Goal: Information Seeking & Learning: Learn about a topic

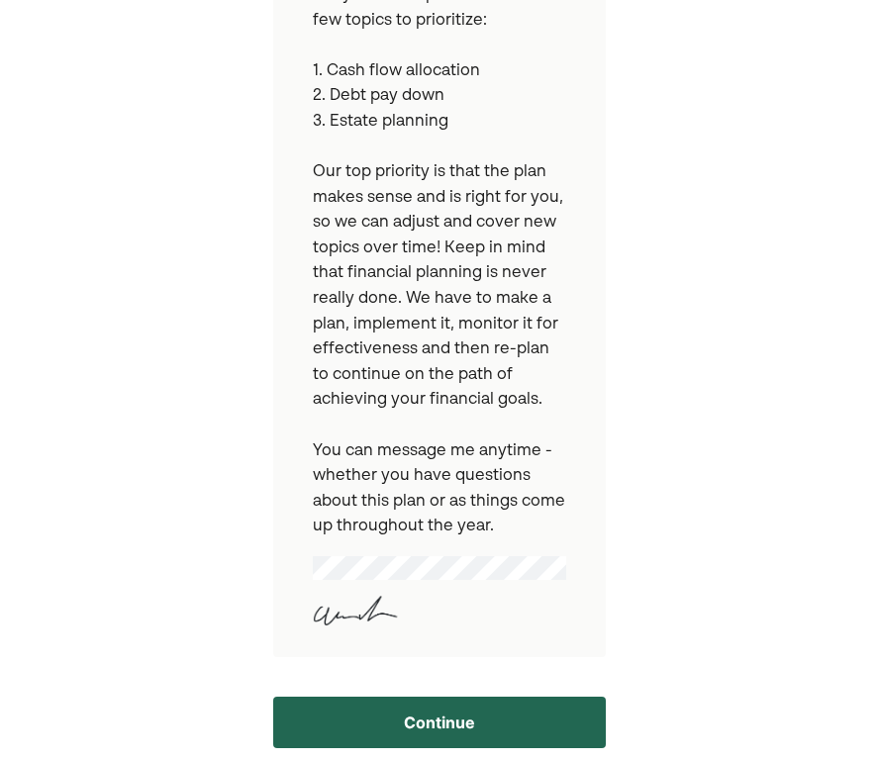
scroll to position [674, 0]
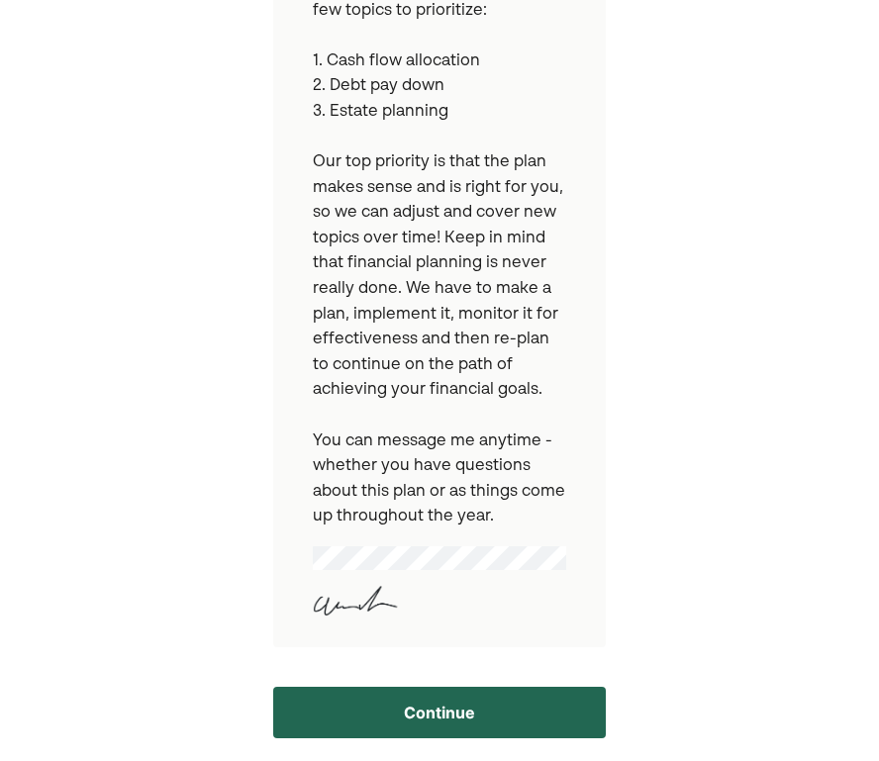
click at [451, 723] on button "Continue" at bounding box center [439, 712] width 333 height 51
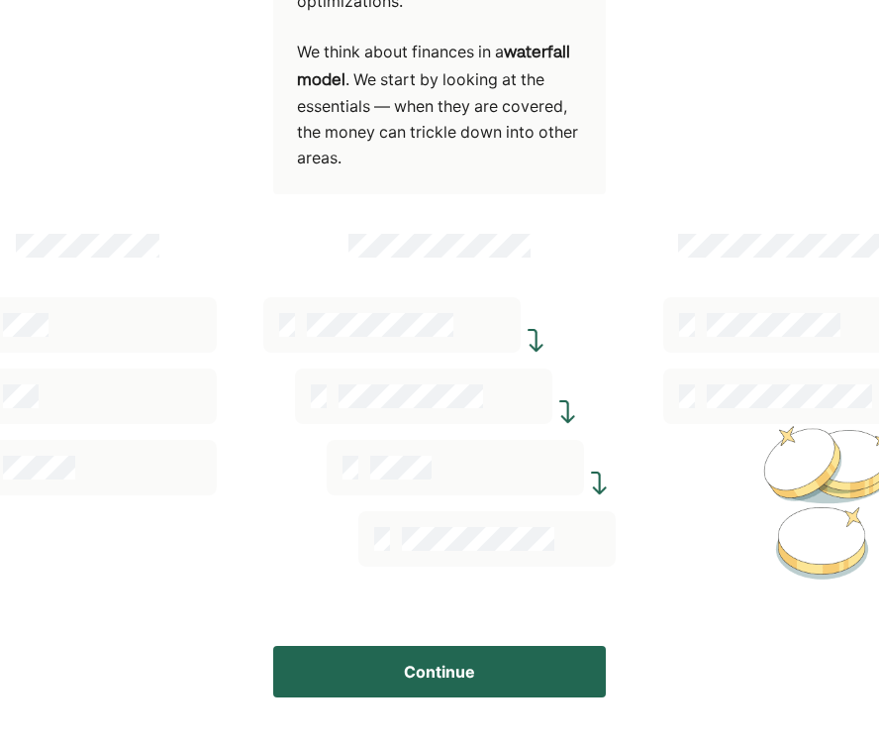
scroll to position [437, 0]
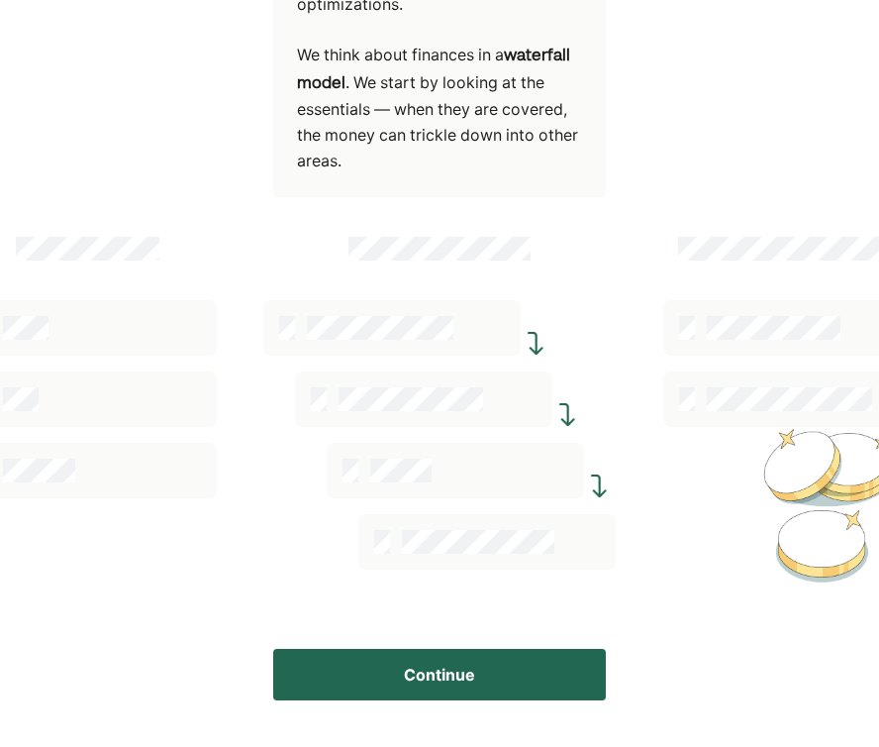
click at [370, 663] on button "Continue" at bounding box center [439, 674] width 333 height 51
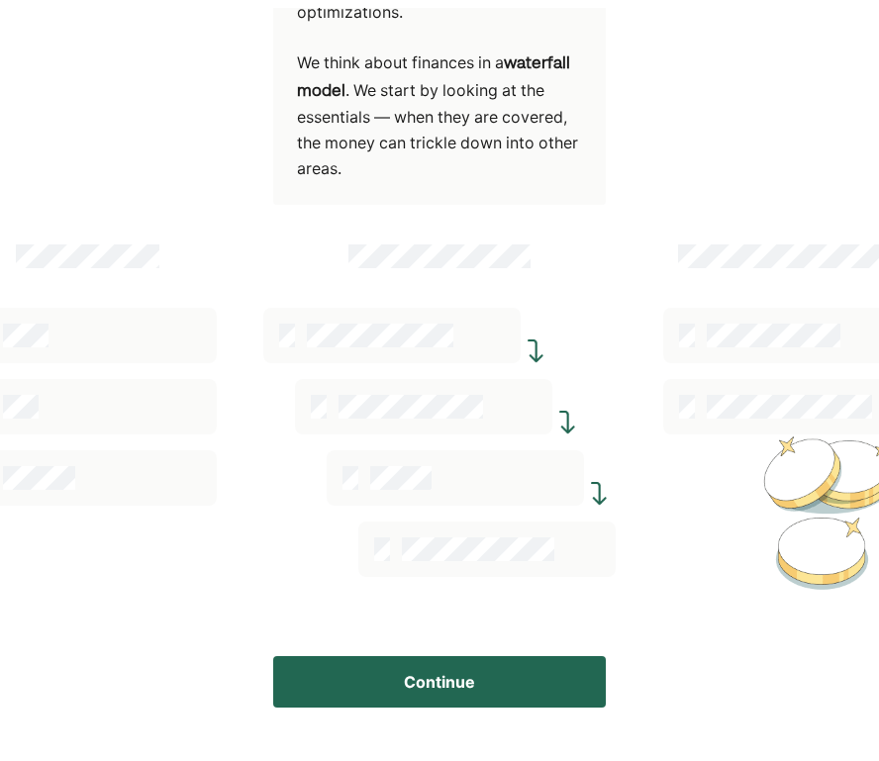
scroll to position [369, 0]
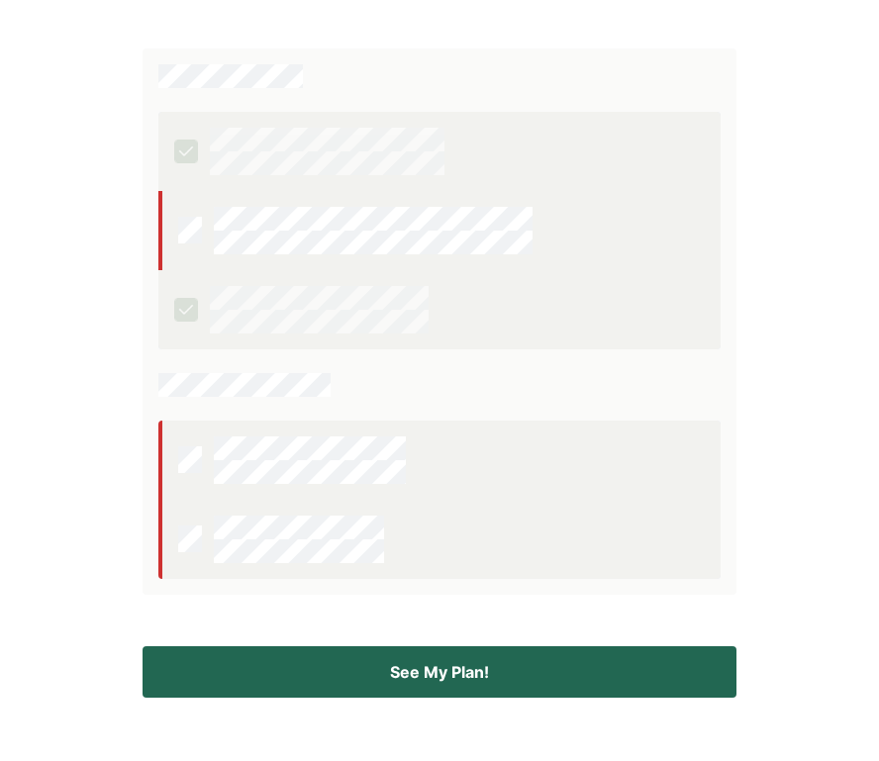
click at [541, 678] on button "See My Plan!" at bounding box center [440, 672] width 594 height 51
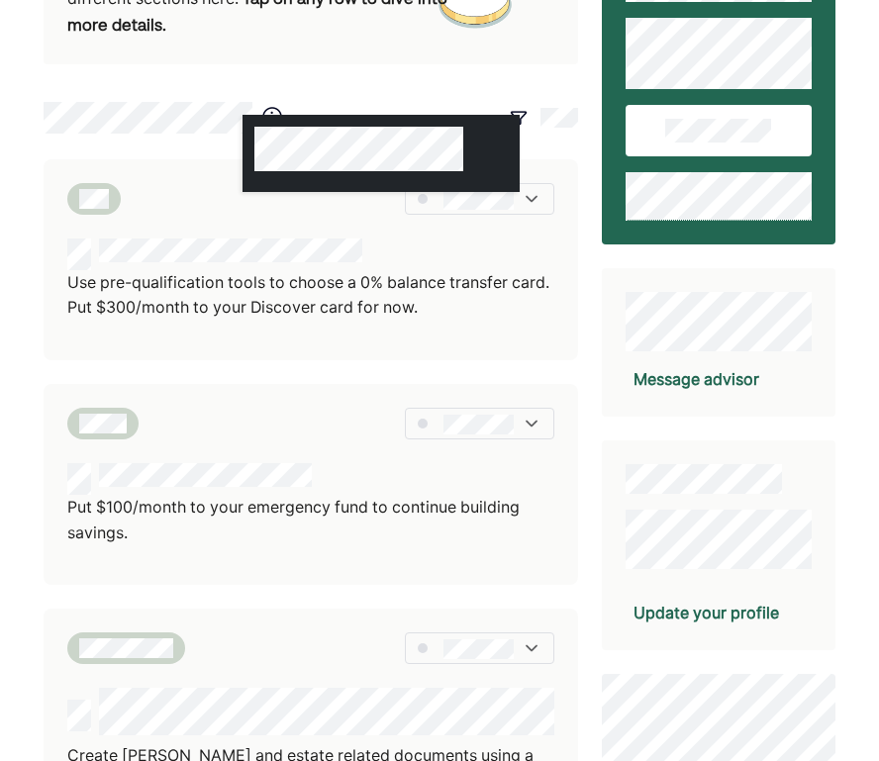
scroll to position [136, 0]
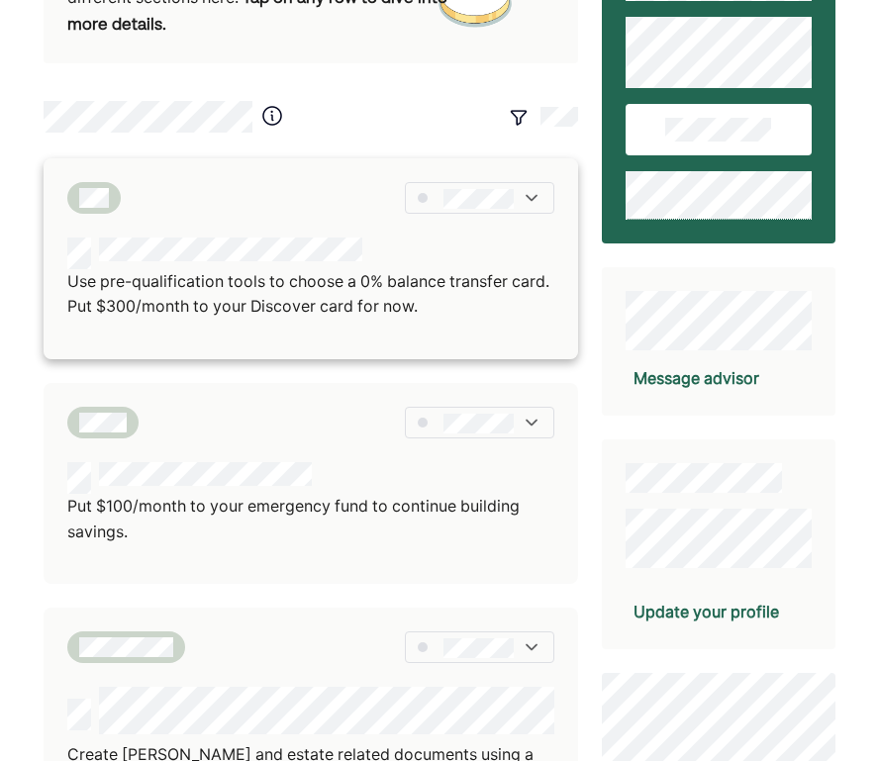
click at [280, 279] on p "Use pre-qualification tools to choose a 0% balance transfer card. Put $300/mont…" at bounding box center [310, 294] width 486 height 51
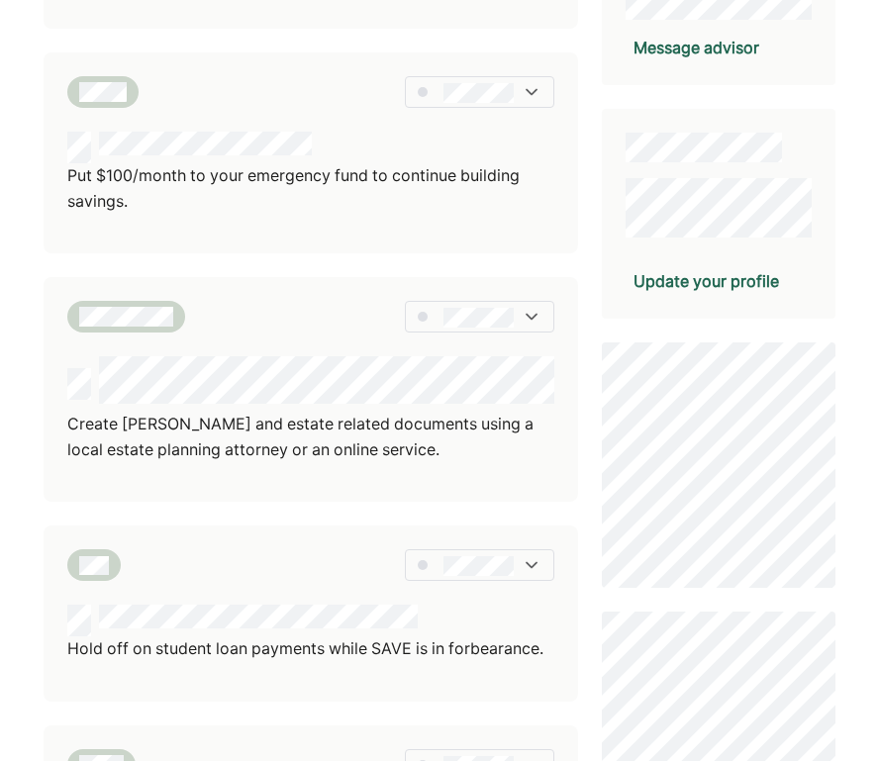
scroll to position [488, 0]
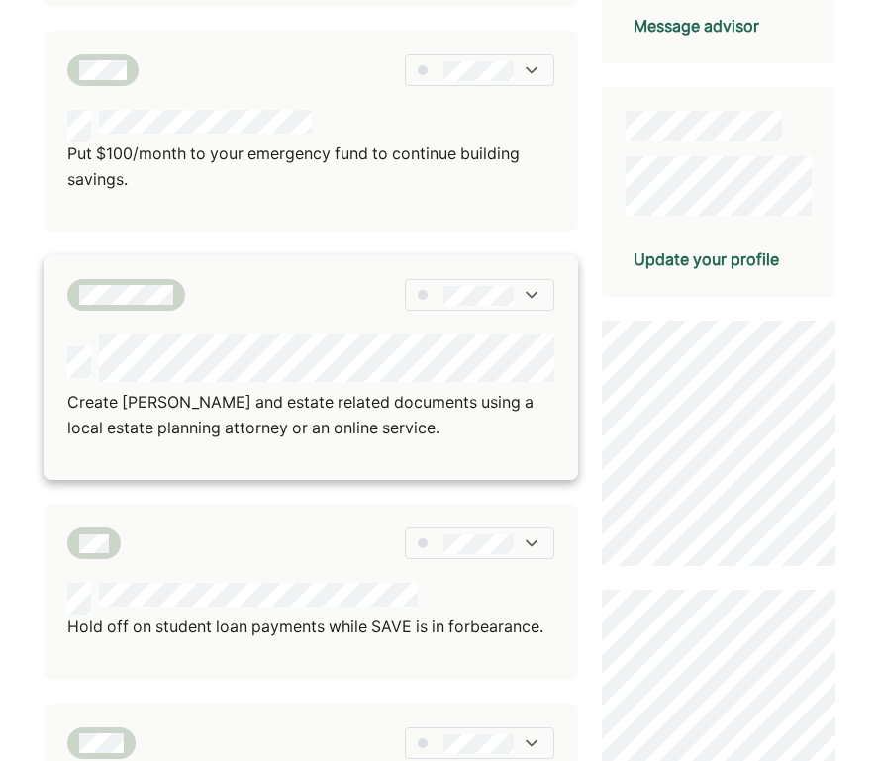
click at [345, 439] on div "Create [PERSON_NAME] and estate related documents using a local estate planning…" at bounding box center [310, 400] width 486 height 130
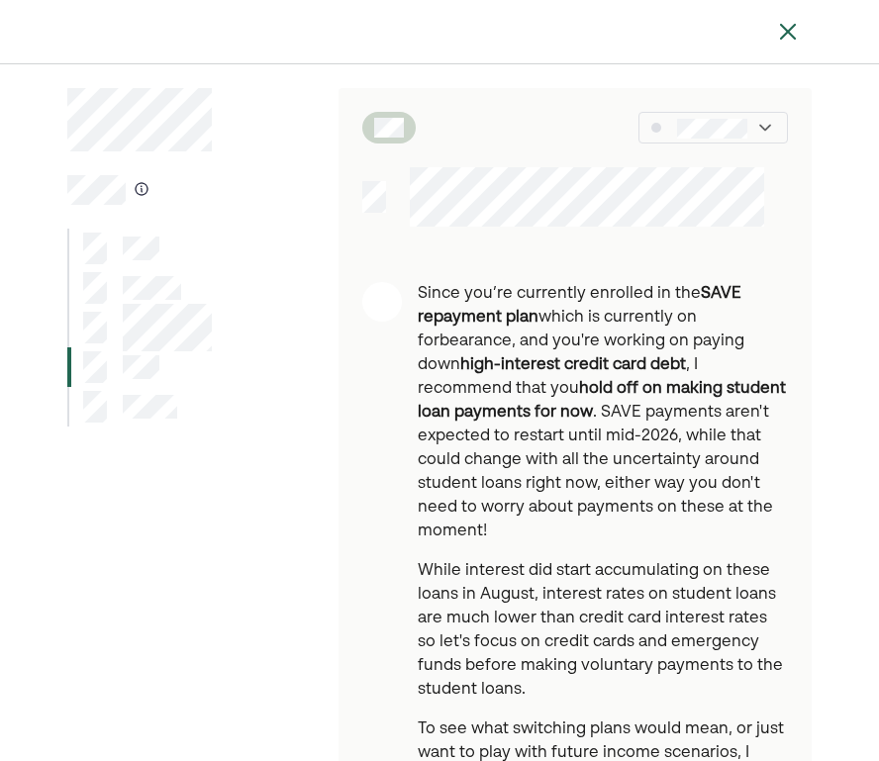
click at [784, 36] on img at bounding box center [788, 32] width 24 height 24
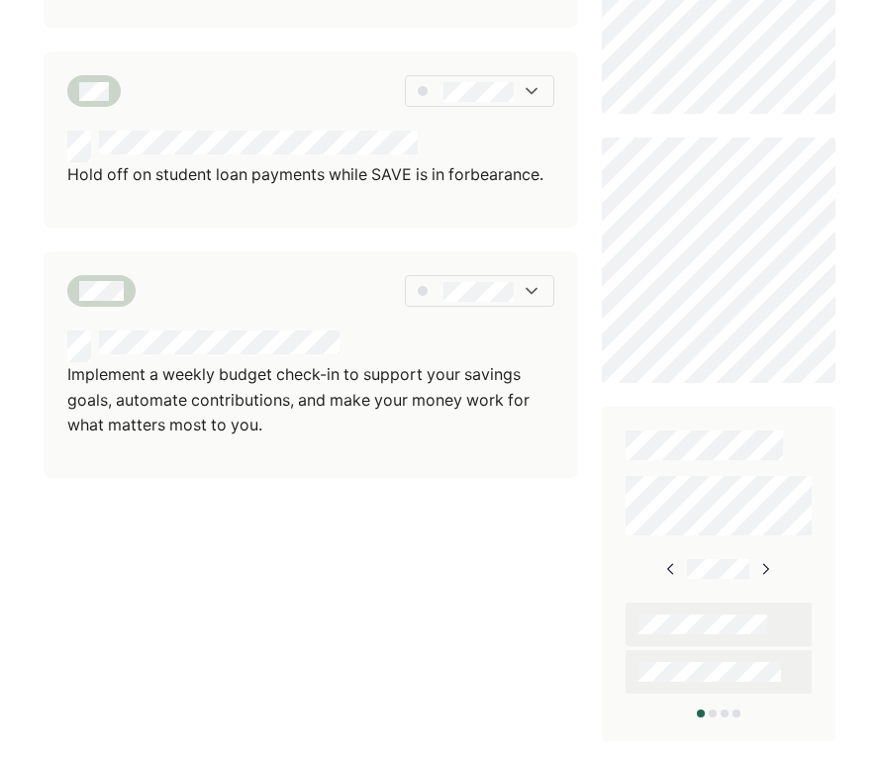
scroll to position [1040, 0]
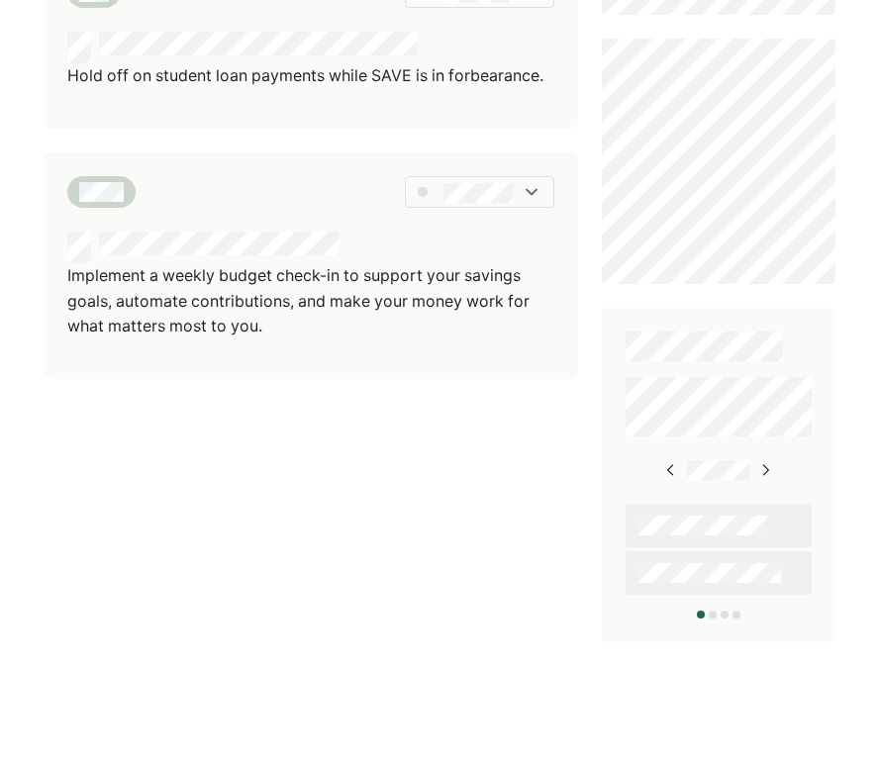
click at [769, 468] on img at bounding box center [766, 470] width 16 height 16
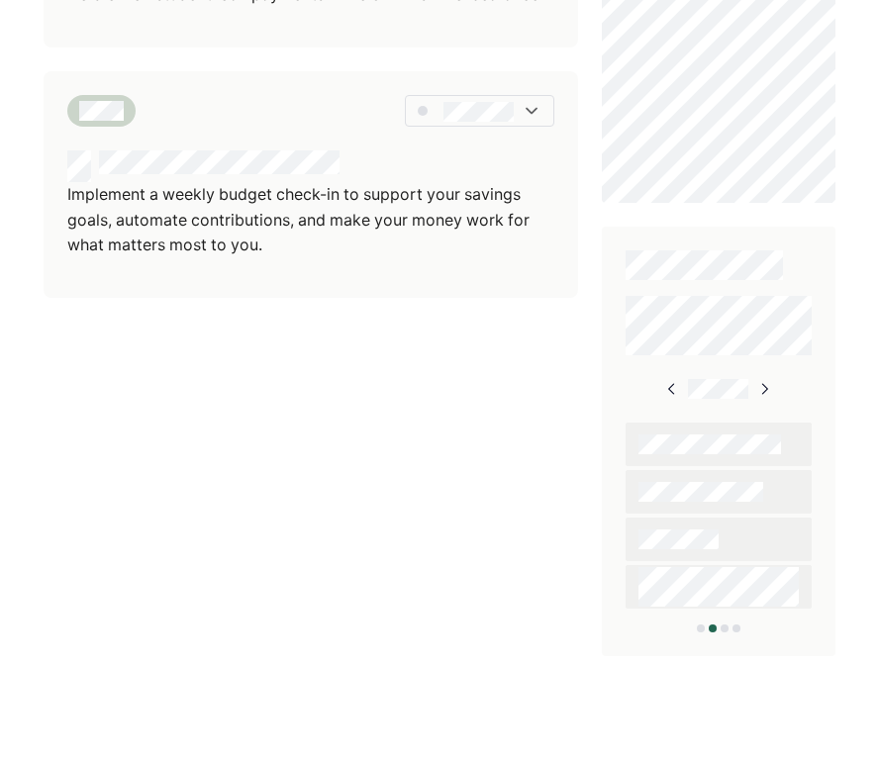
scroll to position [1135, 0]
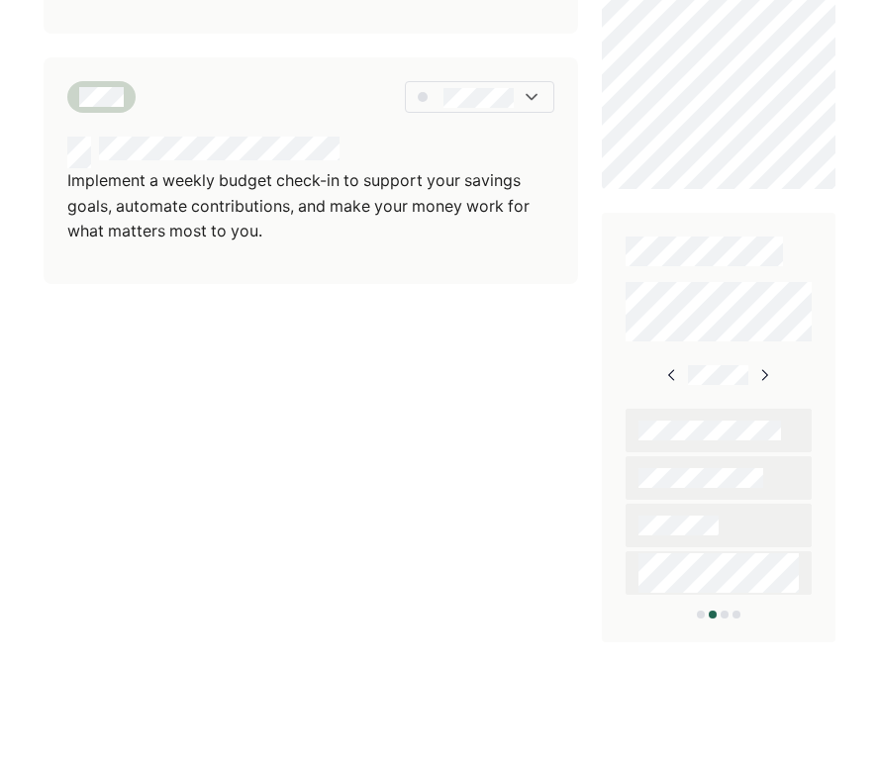
click at [766, 368] on img at bounding box center [765, 375] width 16 height 16
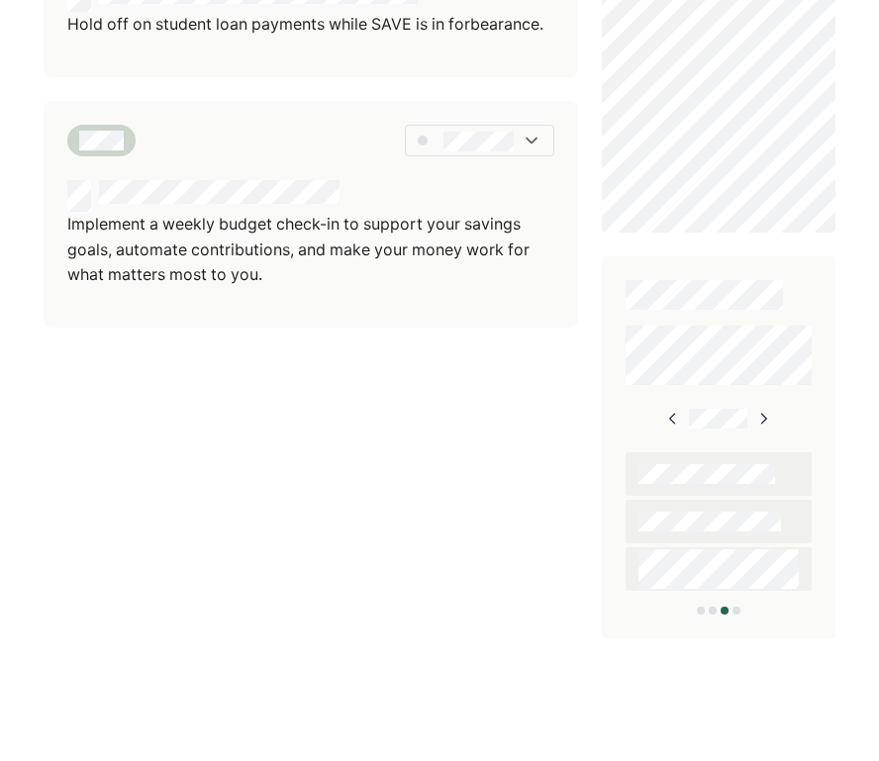
scroll to position [1087, 0]
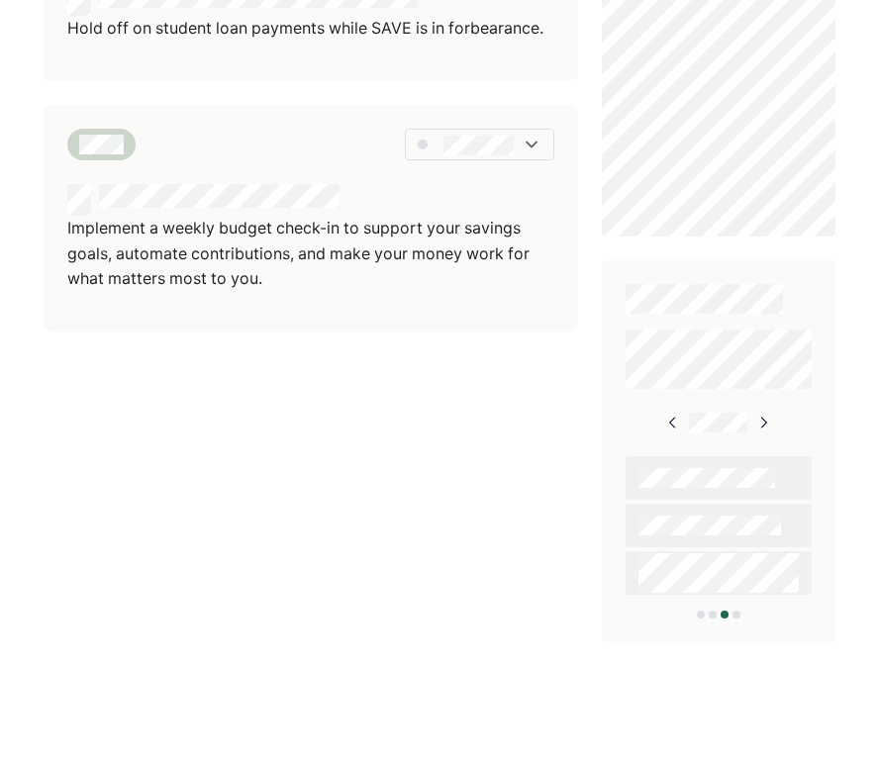
click at [763, 419] on img at bounding box center [764, 423] width 16 height 16
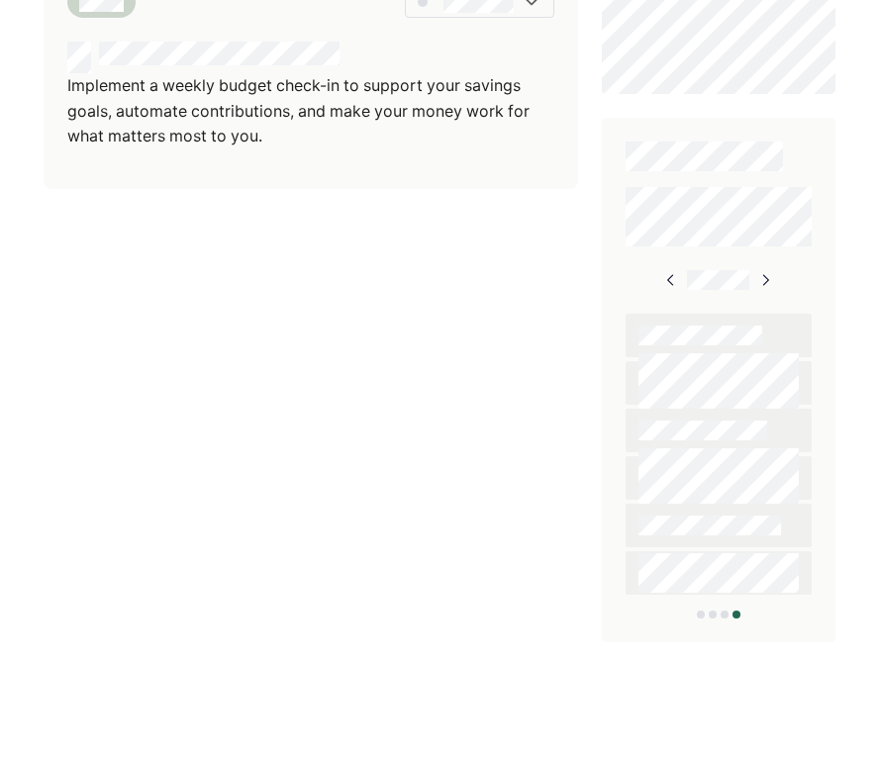
scroll to position [1228, 0]
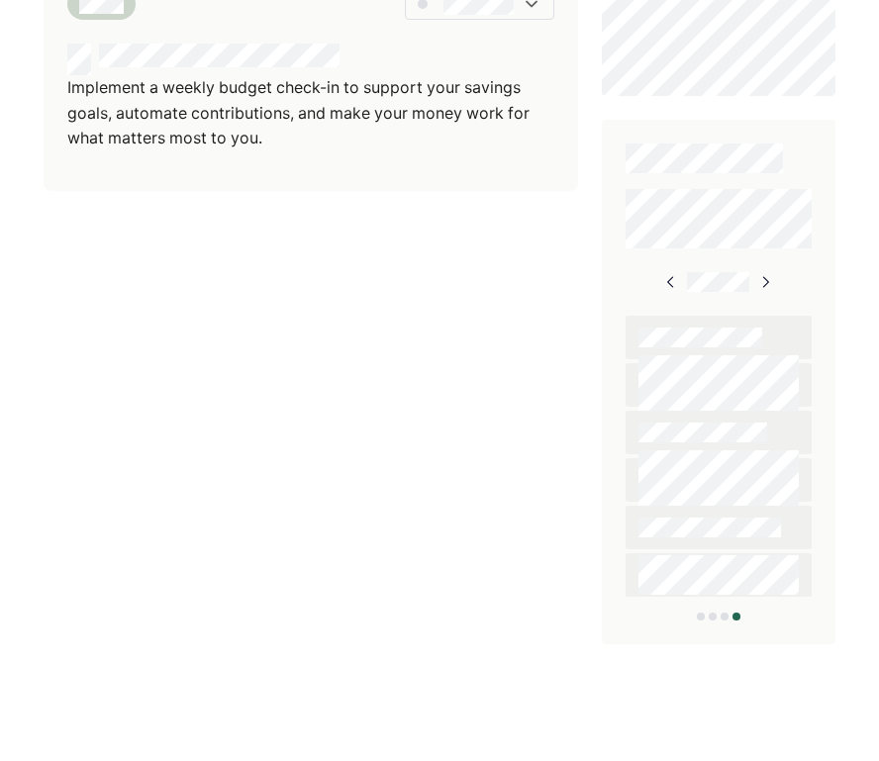
click at [670, 278] on img at bounding box center [671, 282] width 16 height 16
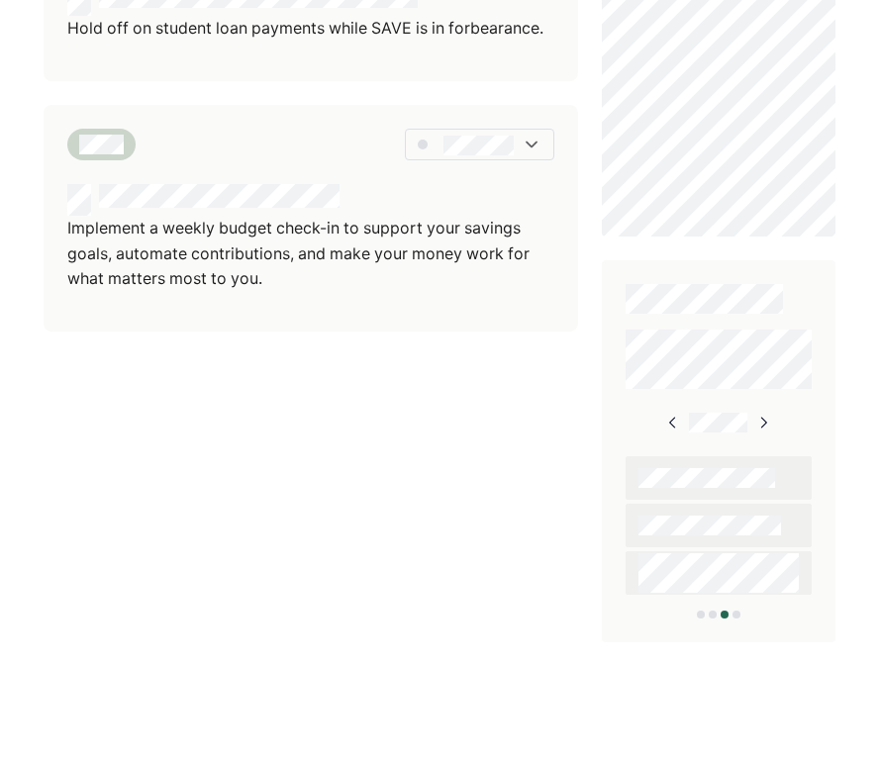
click at [671, 415] on img at bounding box center [673, 423] width 16 height 16
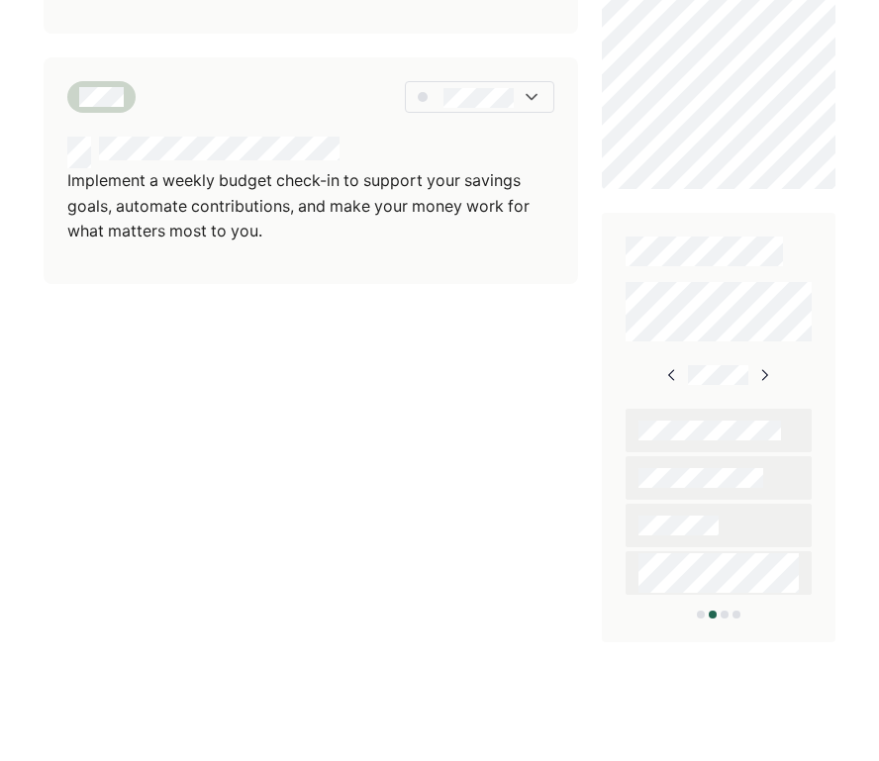
click at [673, 368] on img at bounding box center [672, 375] width 16 height 16
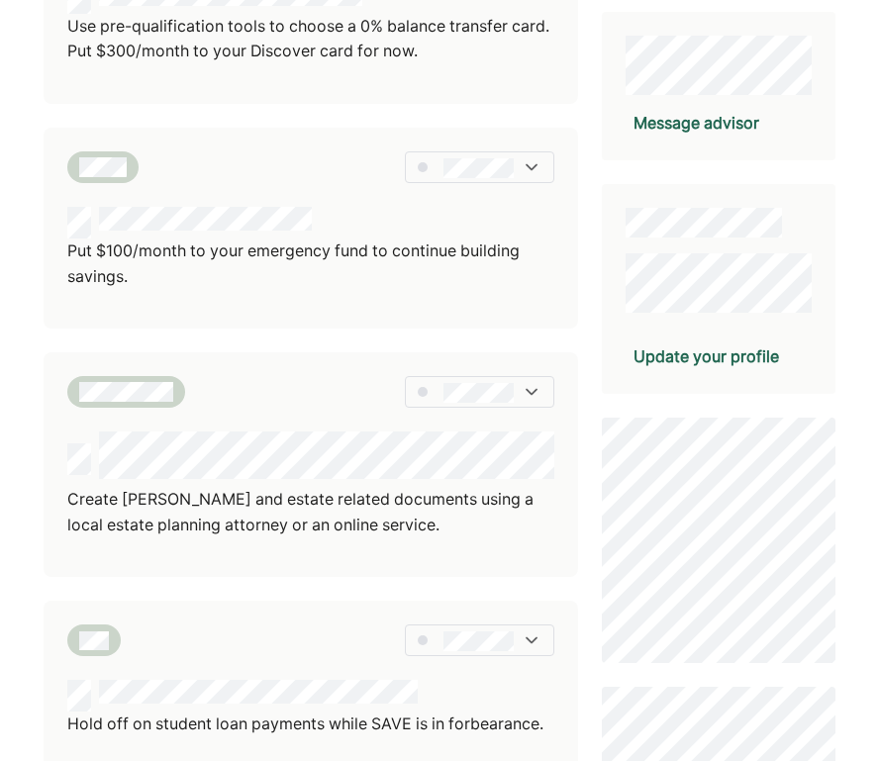
scroll to position [0, 0]
